Goal: Find specific page/section: Find specific page/section

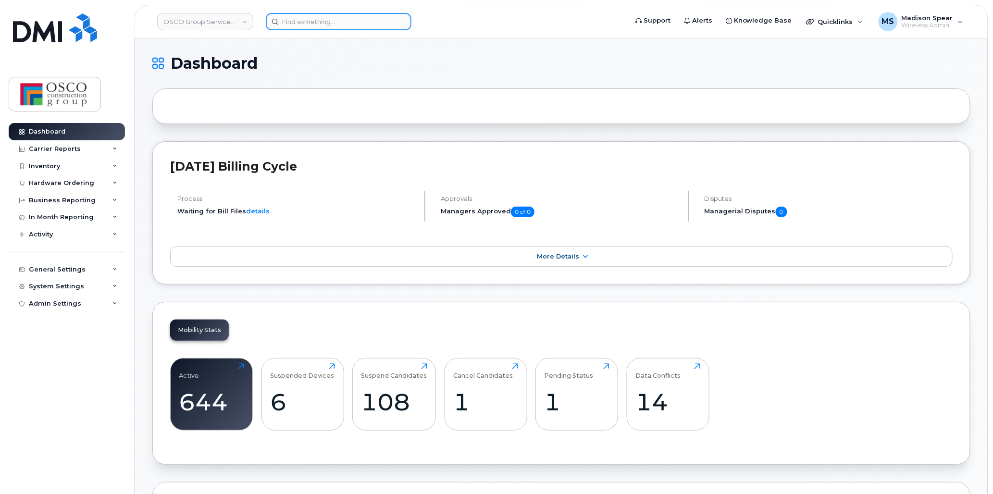
click at [333, 27] on input at bounding box center [339, 21] width 146 height 17
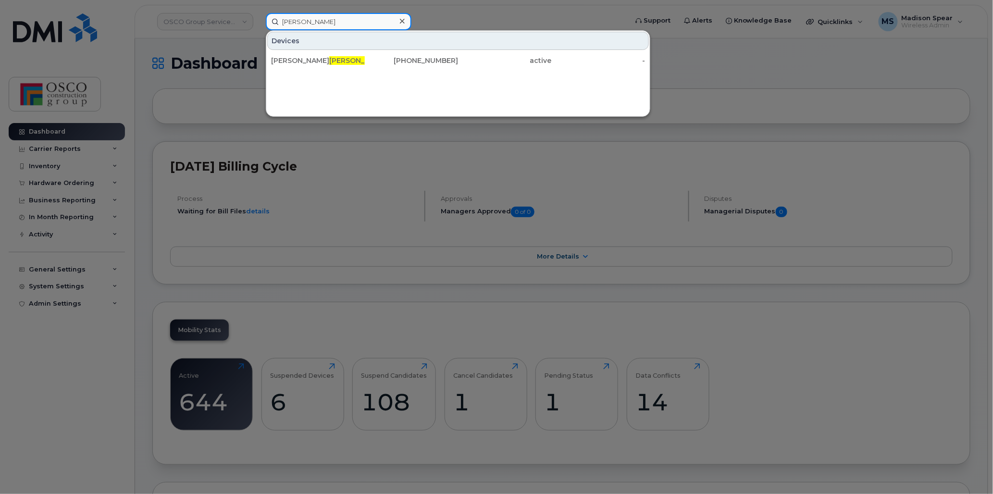
type input "trites"
click at [329, 57] on span "Trites" at bounding box center [358, 60] width 58 height 9
